Goal: Transaction & Acquisition: Purchase product/service

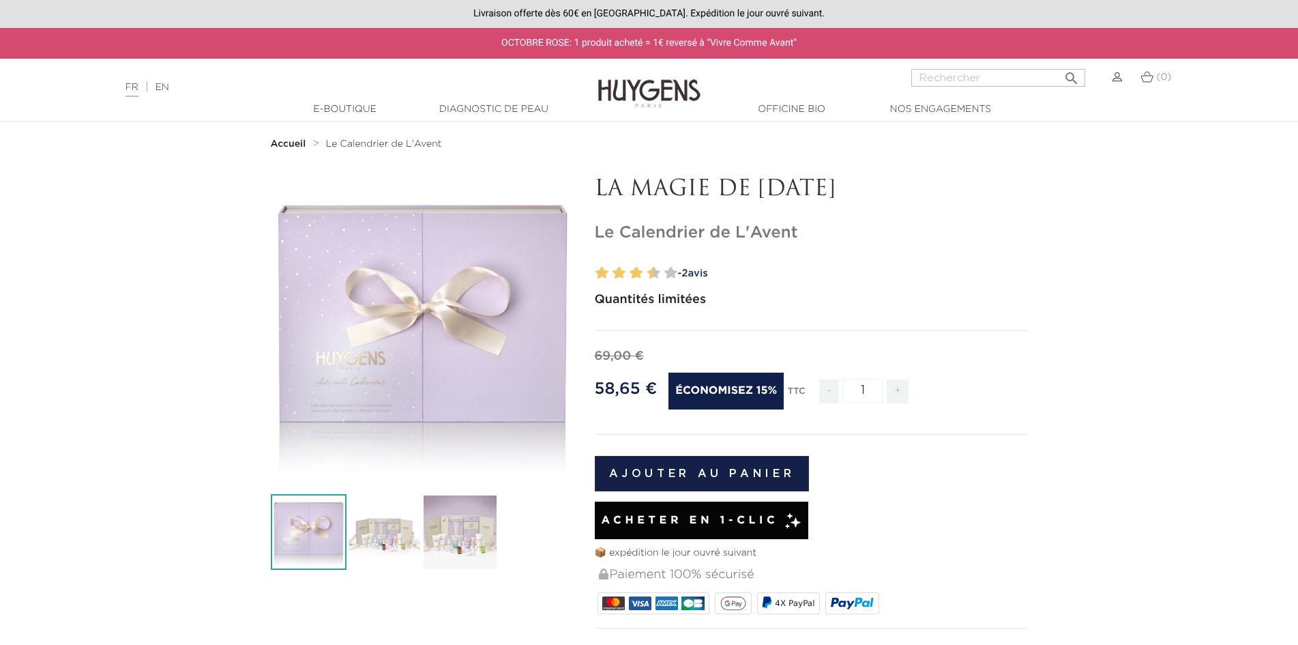
click at [413, 323] on icon "" at bounding box center [422, 329] width 68 height 68
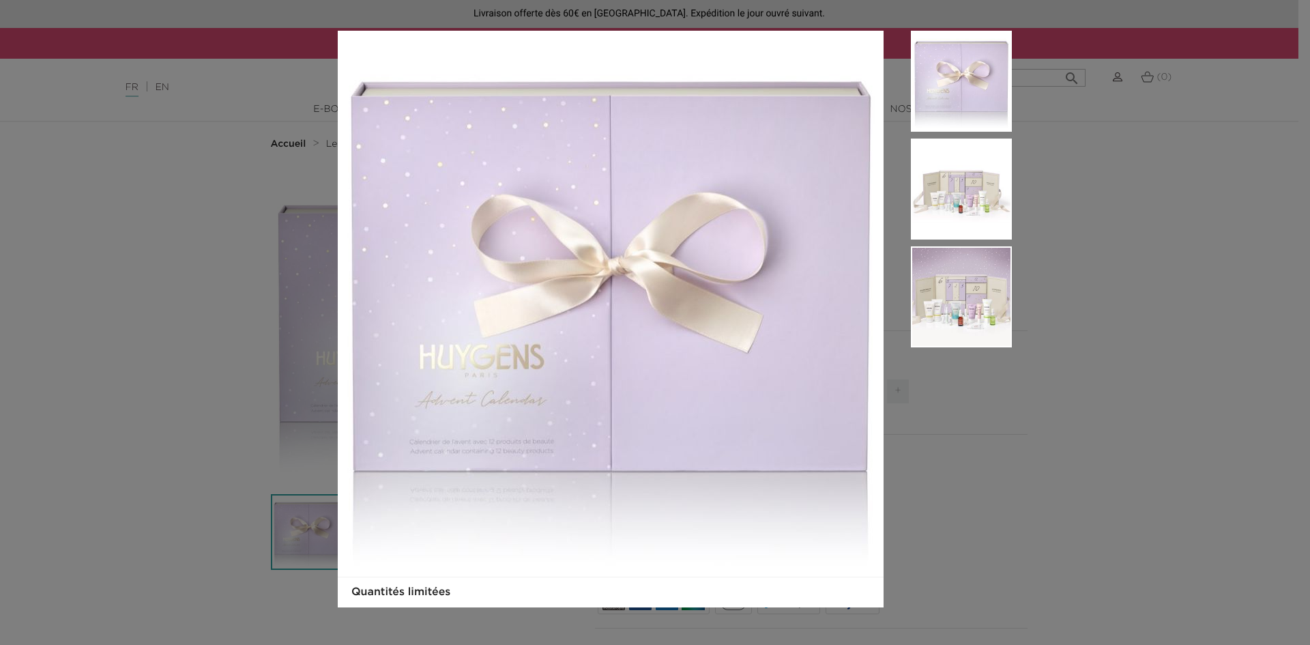
click at [987, 180] on img at bounding box center [961, 189] width 101 height 101
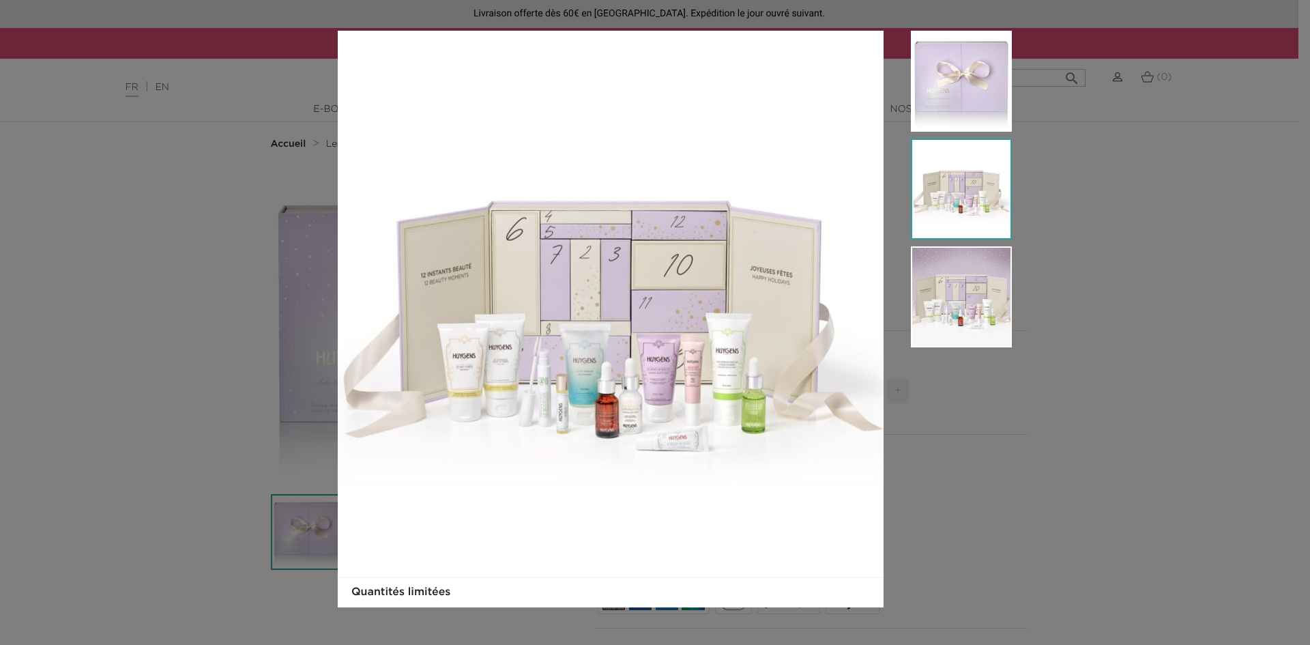
click at [981, 222] on img at bounding box center [961, 189] width 101 height 101
click at [986, 325] on img at bounding box center [961, 296] width 101 height 101
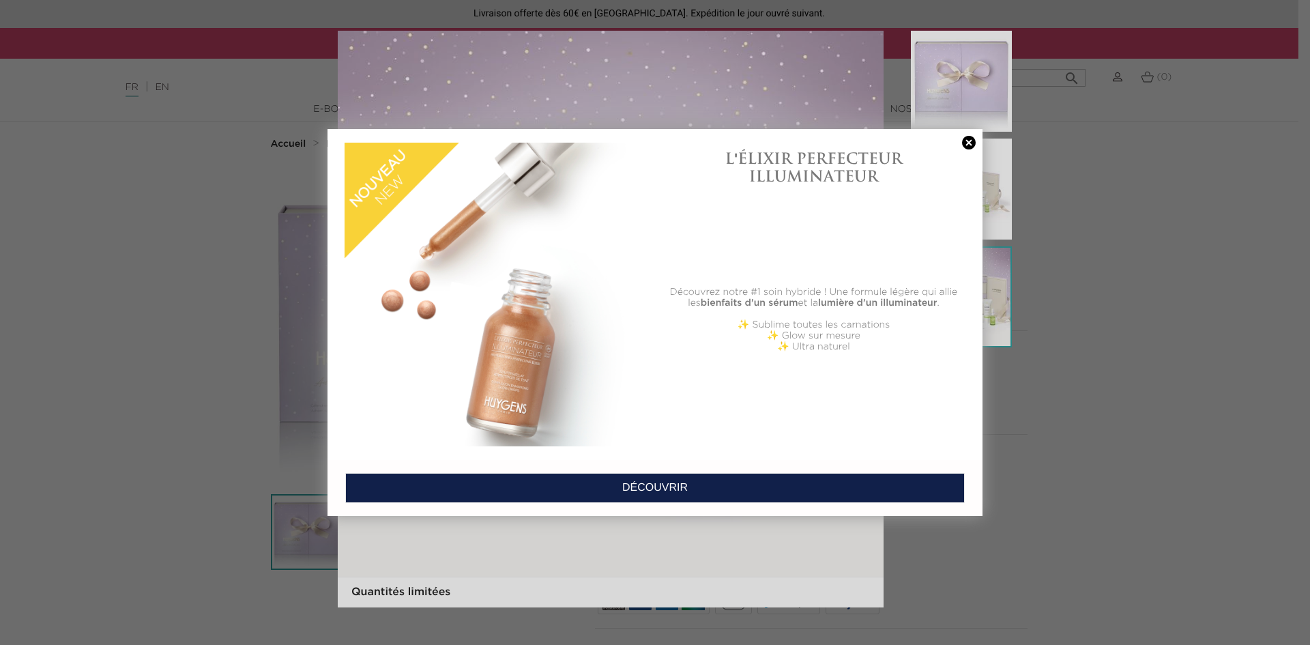
click at [970, 143] on link at bounding box center [968, 143] width 19 height 14
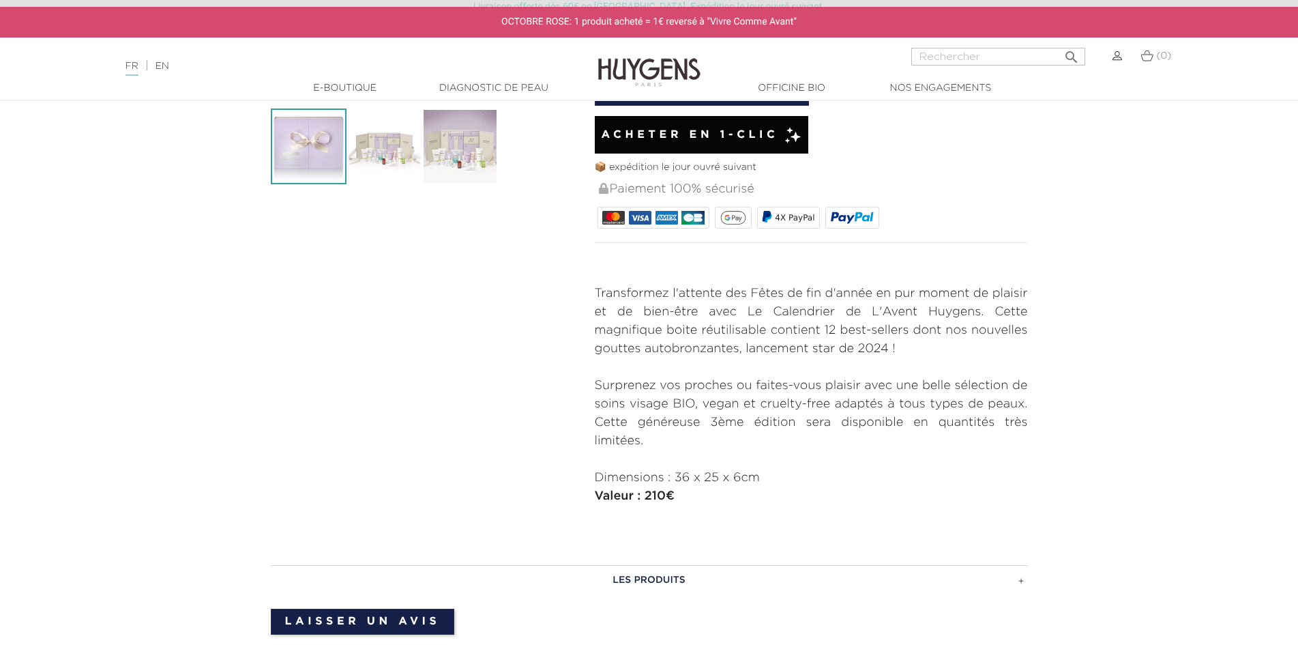
scroll to position [409, 0]
